Goal: Check status: Check status

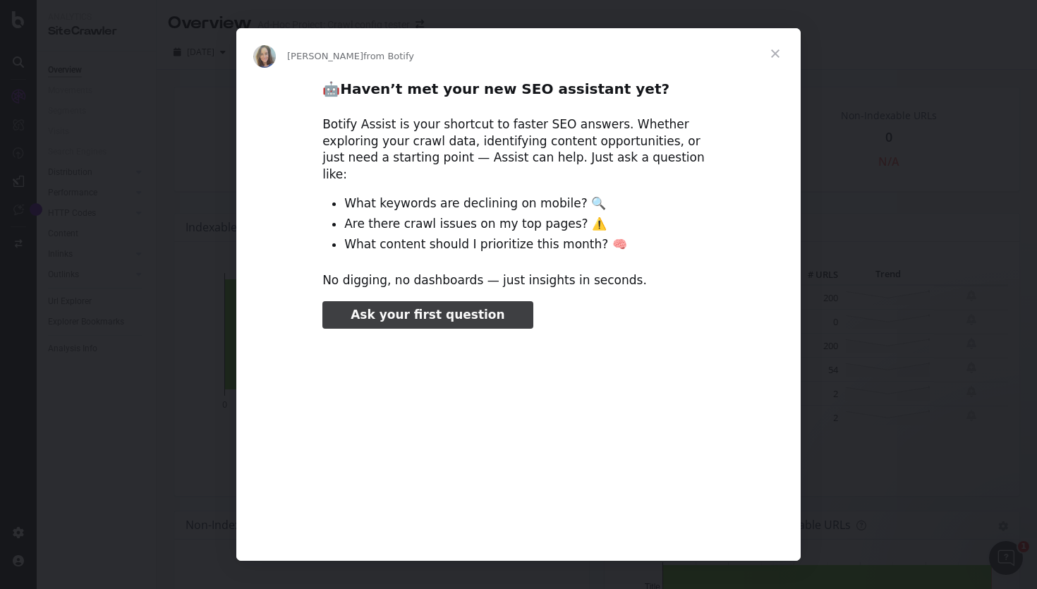
type input "183854"
click at [779, 58] on span "Close" at bounding box center [775, 53] width 51 height 51
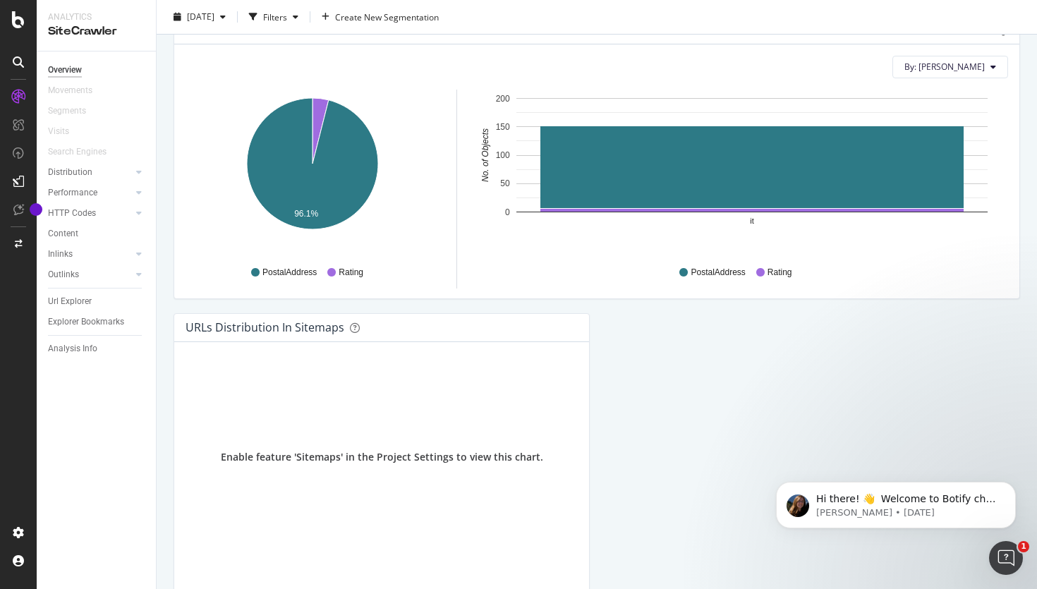
scroll to position [1460, 0]
